Goal: Use online tool/utility: Utilize a website feature to perform a specific function

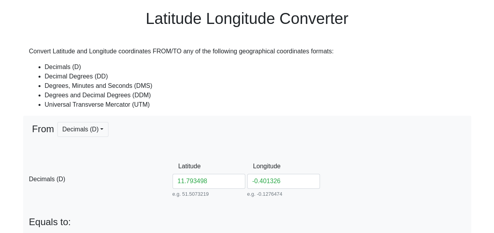
scroll to position [79, 0]
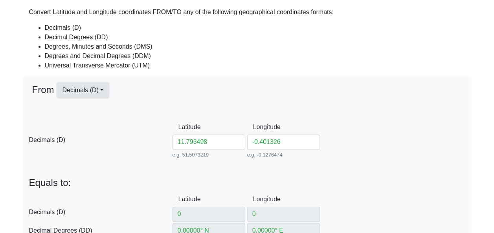
click at [103, 97] on button "Decimals (D)" at bounding box center [82, 90] width 51 height 15
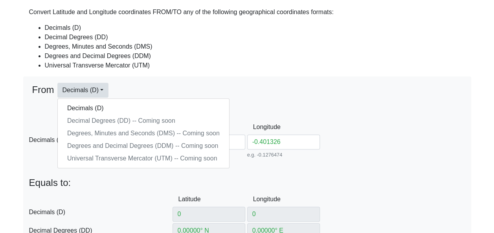
click at [232, 56] on li "Degrees and Decimal Degrees (DDM)" at bounding box center [255, 55] width 420 height 9
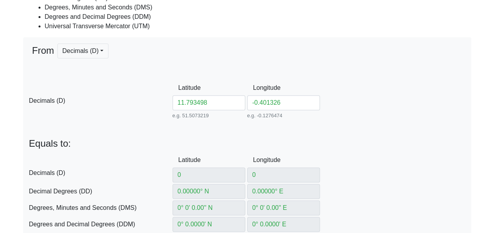
scroll to position [157, 0]
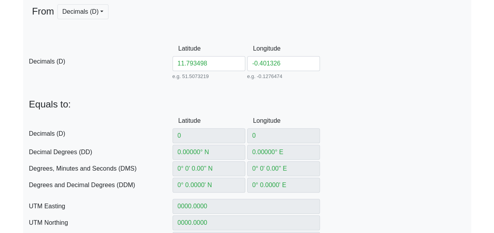
click at [53, 149] on label "DD Decimal Degrees (DD)" at bounding box center [97, 152] width 149 height 15
click at [50, 131] on span "Decimals (D)" at bounding box center [100, 133] width 143 height 9
click at [82, 171] on span "Degrees, Minutes and Seconds (DMS)" at bounding box center [100, 168] width 143 height 9
click at [95, 185] on span "Degrees and Decimal Degrees (DDM)" at bounding box center [100, 185] width 143 height 9
drag, startPoint x: 52, startPoint y: 207, endPoint x: 82, endPoint y: 204, distance: 30.0
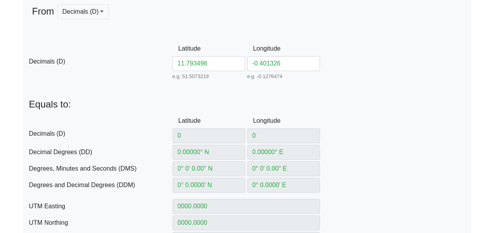
click at [53, 207] on label "UTM Easting" at bounding box center [97, 206] width 149 height 15
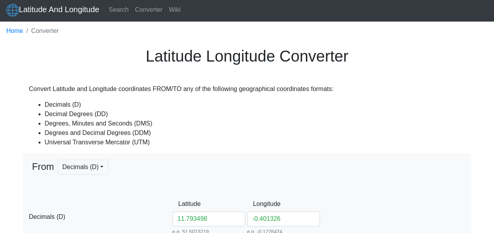
scroll to position [0, 0]
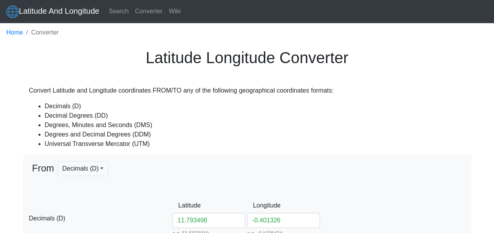
click at [156, 13] on link "Converter" at bounding box center [149, 12] width 34 height 16
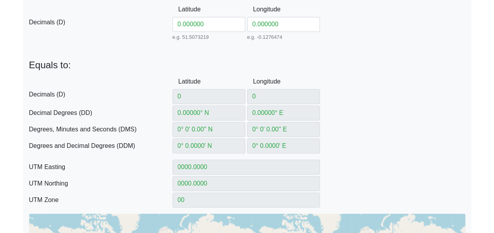
scroll to position [118, 0]
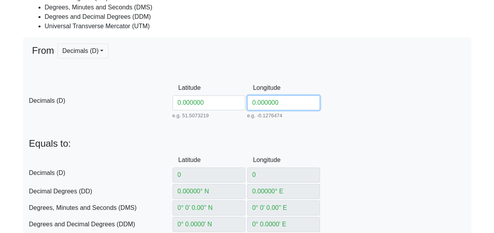
click at [288, 101] on input "0.000000" at bounding box center [283, 102] width 73 height 15
drag, startPoint x: 288, startPoint y: 101, endPoint x: 251, endPoint y: 101, distance: 36.9
click at [251, 101] on input "0.000000" at bounding box center [283, 102] width 73 height 15
paste input "-0.401326"
type input "-0.401326"
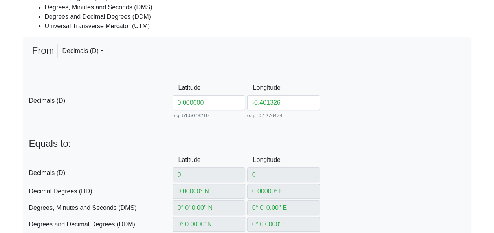
click at [346, 159] on div "D Decimals (D) Latitude 0 Between -90 and 90 Longitude 0 Between -180 and 180" at bounding box center [247, 168] width 448 height 30
drag, startPoint x: 208, startPoint y: 103, endPoint x: 174, endPoint y: 104, distance: 33.8
click at [174, 104] on input "0.000000" at bounding box center [209, 102] width 73 height 15
paste input "11.793498"
type input "11.793498"
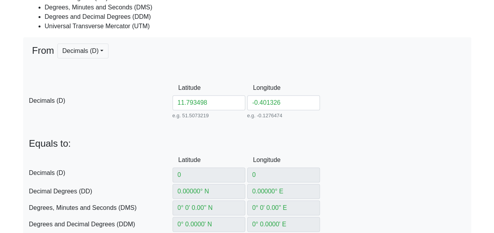
click at [355, 146] on p "Equals to:" at bounding box center [247, 143] width 436 height 11
click at [366, 156] on div "D Decimals (D) Latitude 0 Between -90 and 90 Longitude 0 Between -180 and 180" at bounding box center [247, 168] width 448 height 30
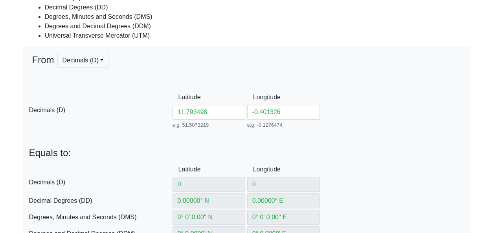
scroll to position [72, 0]
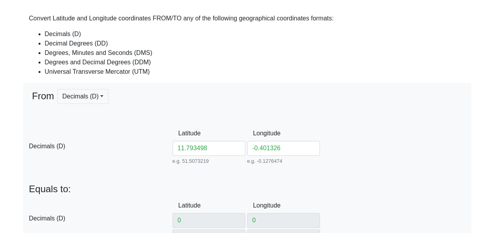
click at [414, 137] on div "D Decimals (D) Latitude 11.793498 e.g. 51.5073219 Between -90 and 90 Longitude …" at bounding box center [247, 145] width 448 height 39
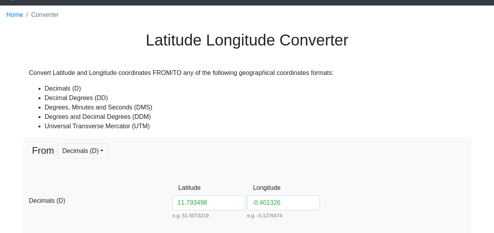
scroll to position [13, 0]
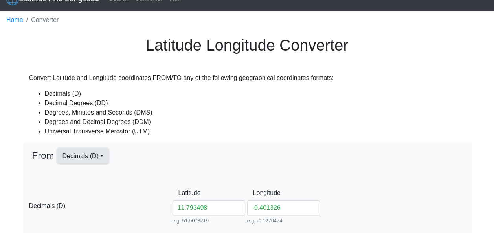
click at [101, 155] on button "Decimals (D)" at bounding box center [82, 156] width 51 height 15
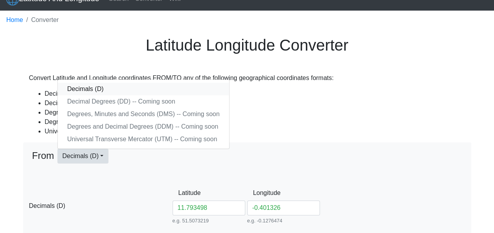
click at [100, 91] on link "Decimals (D)" at bounding box center [143, 89] width 171 height 13
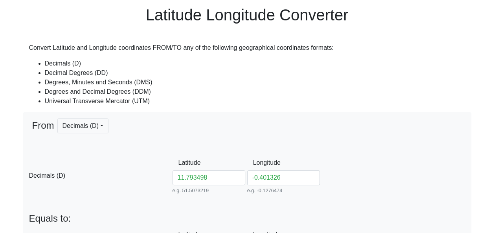
scroll to position [118, 0]
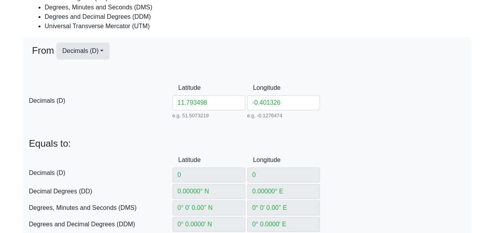
click at [98, 51] on button "Decimals (D)" at bounding box center [82, 51] width 51 height 15
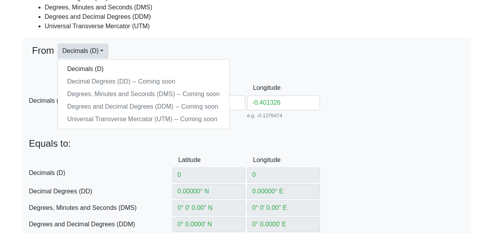
click at [102, 84] on div "Decimals (D) Decimal Degrees (DD) -- Coming soon Degrees, Minutes and Seconds (…" at bounding box center [143, 94] width 172 height 70
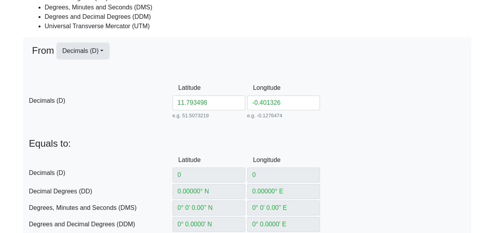
click at [103, 51] on button "Decimals (D)" at bounding box center [82, 51] width 51 height 15
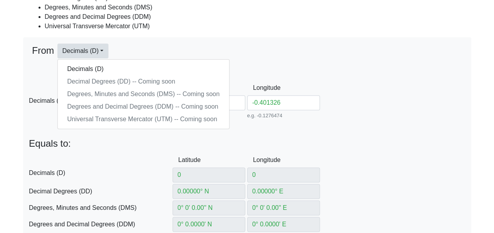
click at [112, 115] on div "Decimals (D) Decimal Degrees (DD) -- Coming soon Degrees, Minutes and Seconds (…" at bounding box center [143, 94] width 172 height 70
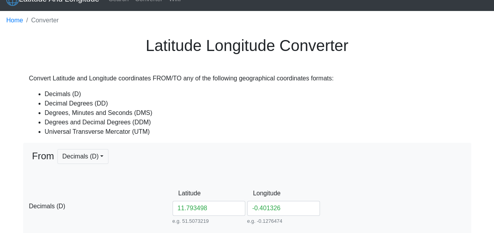
scroll to position [0, 0]
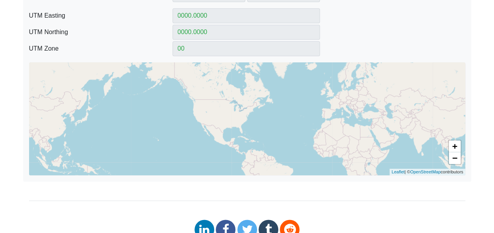
scroll to position [337, 0]
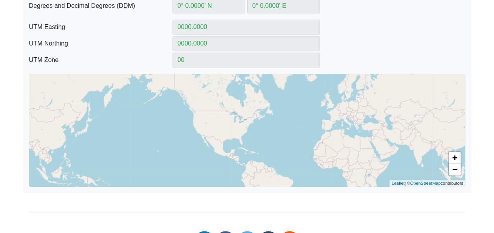
click at [398, 119] on div "+ − Leaflet | © OpenStreetMap contributors" at bounding box center [247, 130] width 436 height 113
drag, startPoint x: 379, startPoint y: 179, endPoint x: 378, endPoint y: 174, distance: 4.5
click at [379, 177] on div "+ − Leaflet | © OpenStreetMap contributors" at bounding box center [247, 130] width 436 height 113
click at [239, 88] on div "+ − Leaflet | © OpenStreetMap contributors" at bounding box center [247, 130] width 436 height 113
click at [242, 69] on div "From Decimals (D) Decimals (D) Decimal Degrees (DD) -- Coming soon Degrees, Min…" at bounding box center [247, 5] width 448 height 375
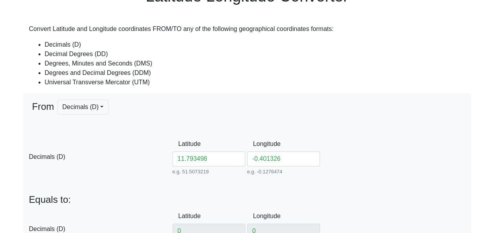
scroll to position [0, 0]
